Goal: Transaction & Acquisition: Purchase product/service

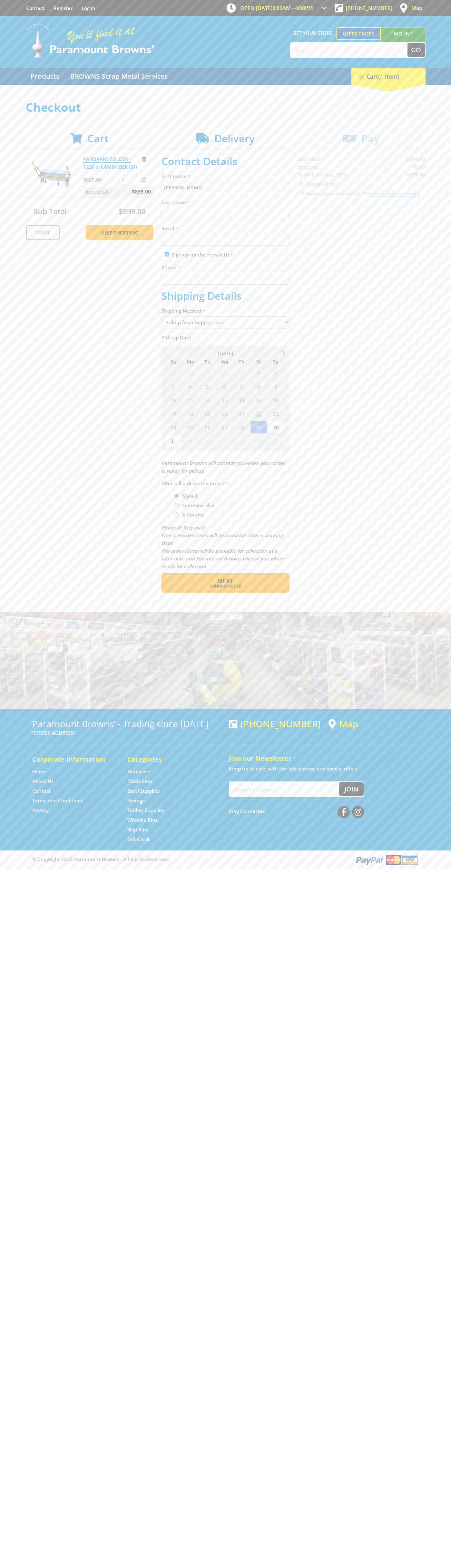
type input "[PERSON_NAME]"
type input "[EMAIL_ADDRESS][DOMAIN_NAME]"
type input "0293744000"
click at [226, 581] on span "Next" at bounding box center [226, 580] width 16 height 9
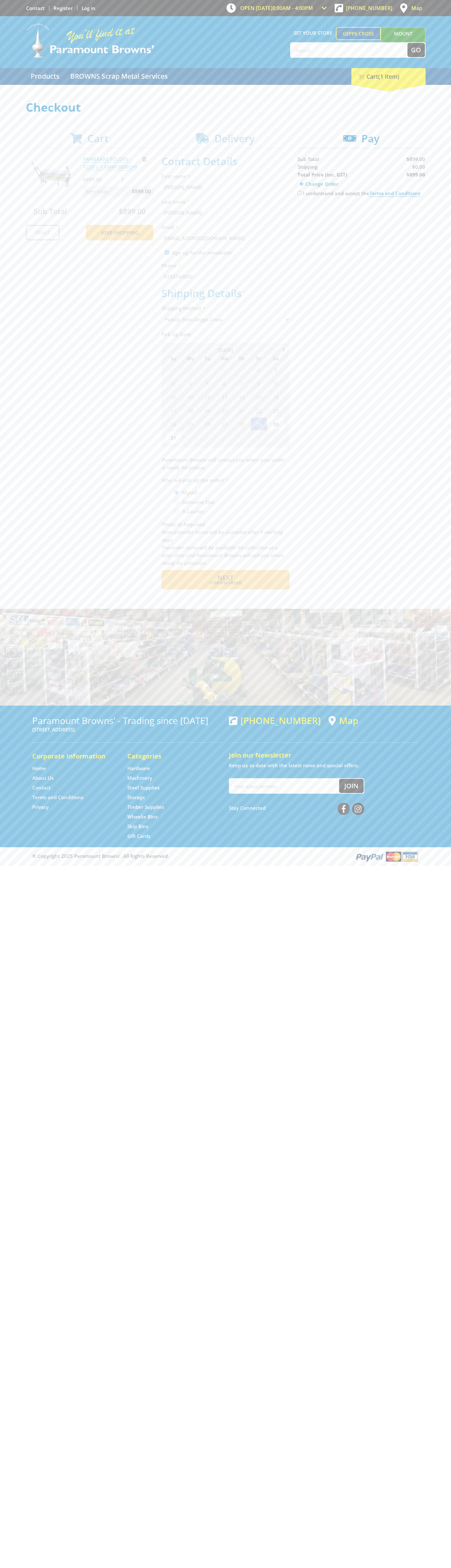
click at [299, 193] on input "I understand and accept the Terms and Conditions" at bounding box center [299, 193] width 4 height 4
checkbox input "true"
click at [317, 214] on span "Credit Card" at bounding box center [311, 213] width 28 height 7
click at [361, 214] on img at bounding box center [357, 214] width 14 height 8
type input "[CREDIT_CARD_NUMBER]"
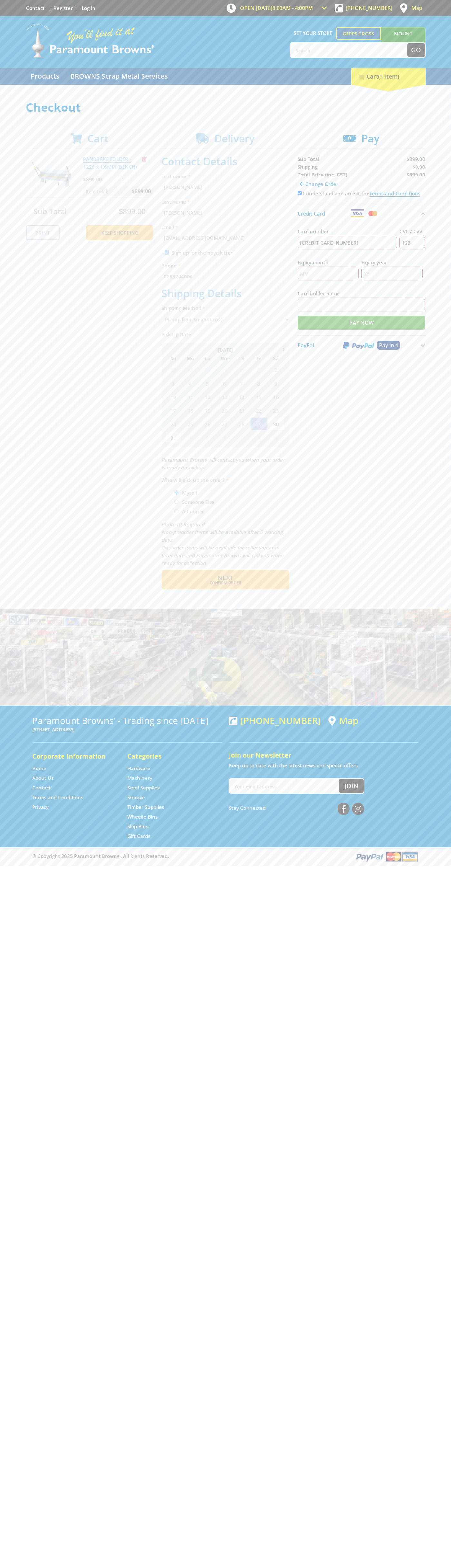
type input "123"
type input "[PERSON_NAME]"
